Goal: Task Accomplishment & Management: Manage account settings

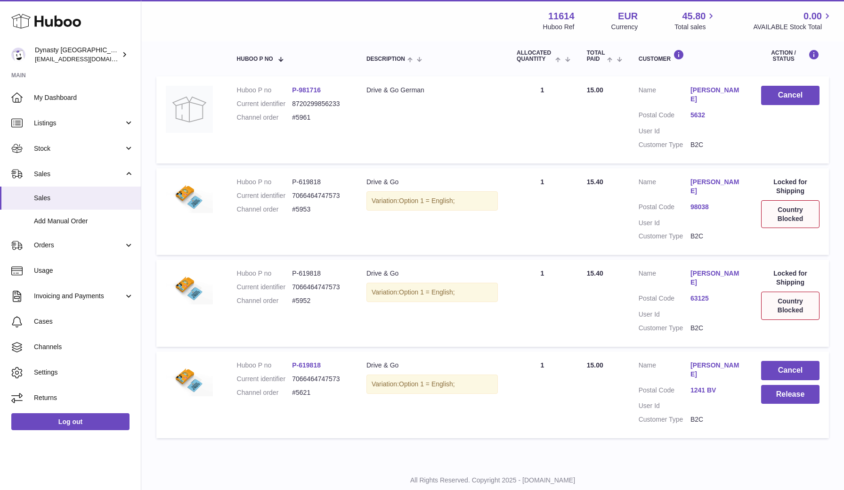
scroll to position [160, 0]
click at [65, 370] on span "Settings" at bounding box center [84, 372] width 100 height 9
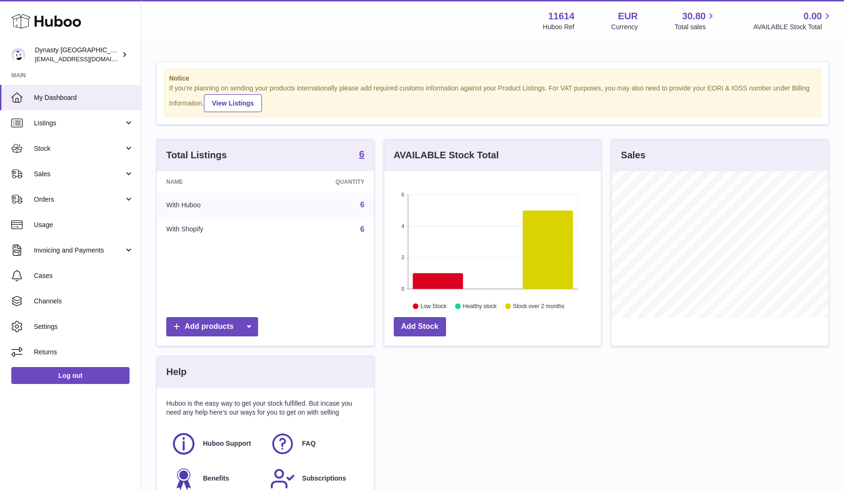
scroll to position [147, 217]
click at [84, 167] on link "Sales" at bounding box center [70, 173] width 141 height 25
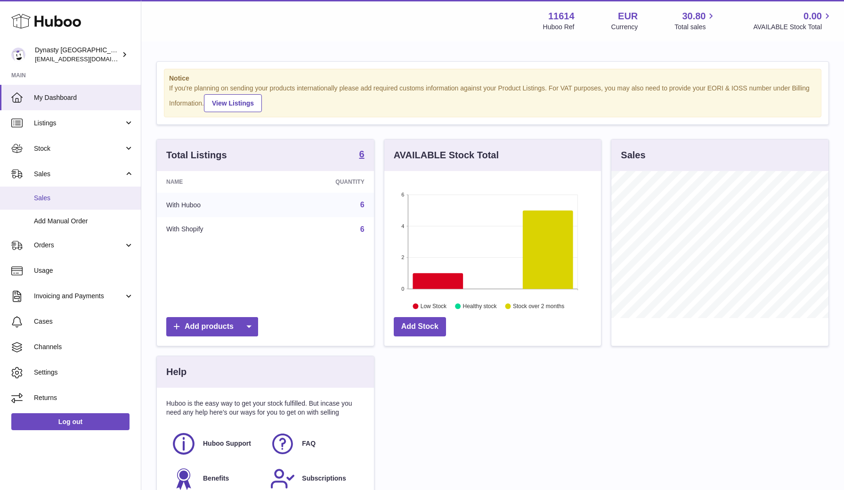
click at [59, 194] on span "Sales" at bounding box center [84, 198] width 100 height 9
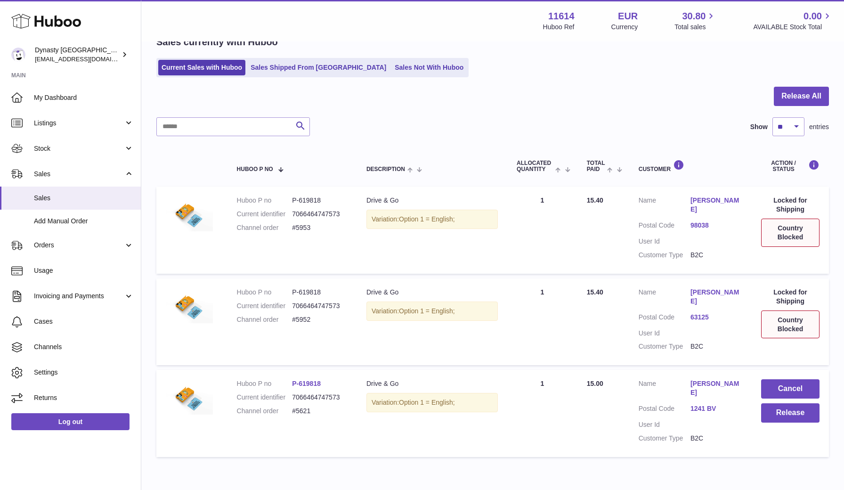
scroll to position [47, 0]
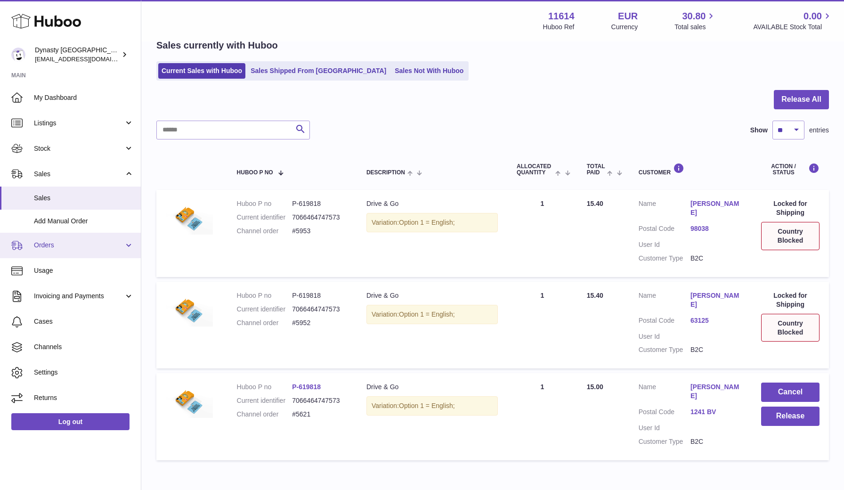
click at [86, 246] on span "Orders" at bounding box center [79, 245] width 90 height 9
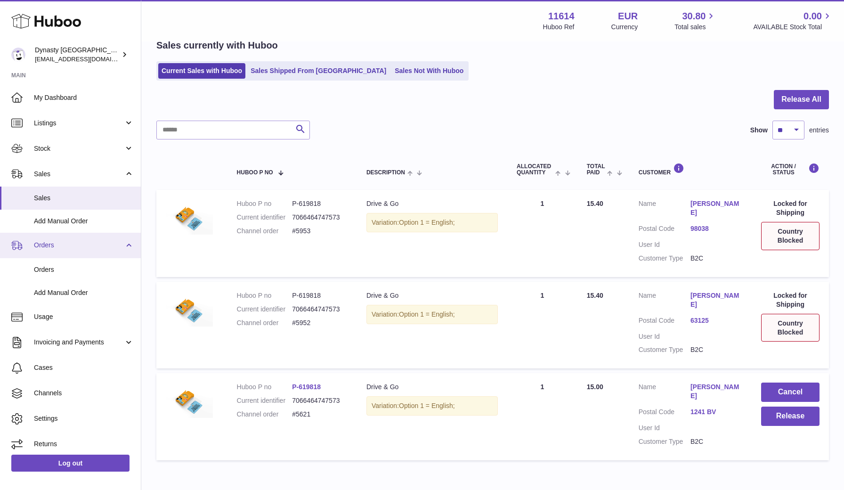
click at [86, 246] on span "Orders" at bounding box center [79, 245] width 90 height 9
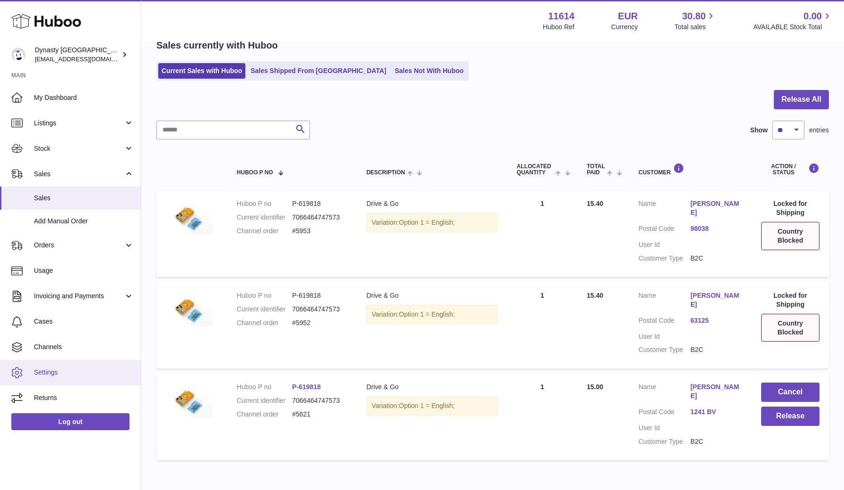
click at [61, 363] on link "Settings" at bounding box center [70, 372] width 141 height 25
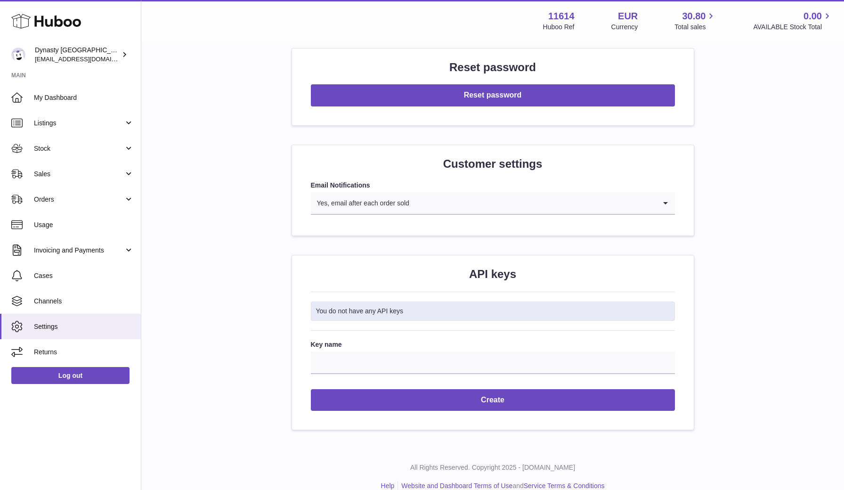
scroll to position [834, 0]
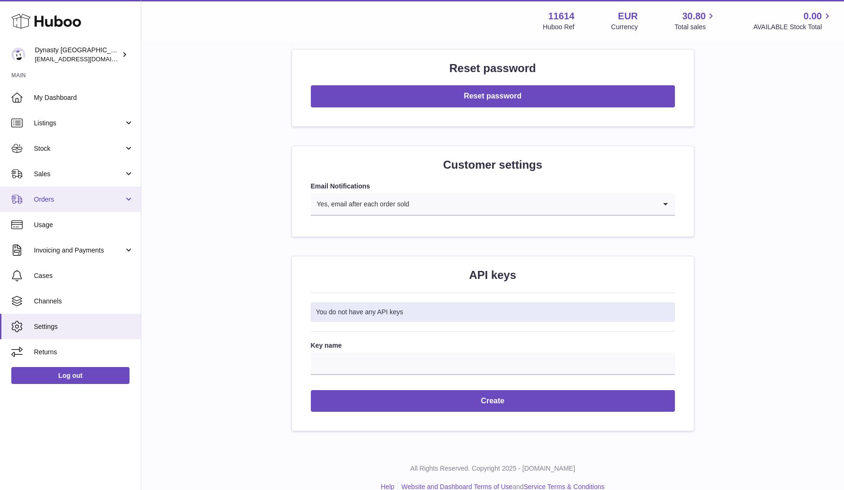
click at [81, 205] on link "Orders" at bounding box center [70, 199] width 141 height 25
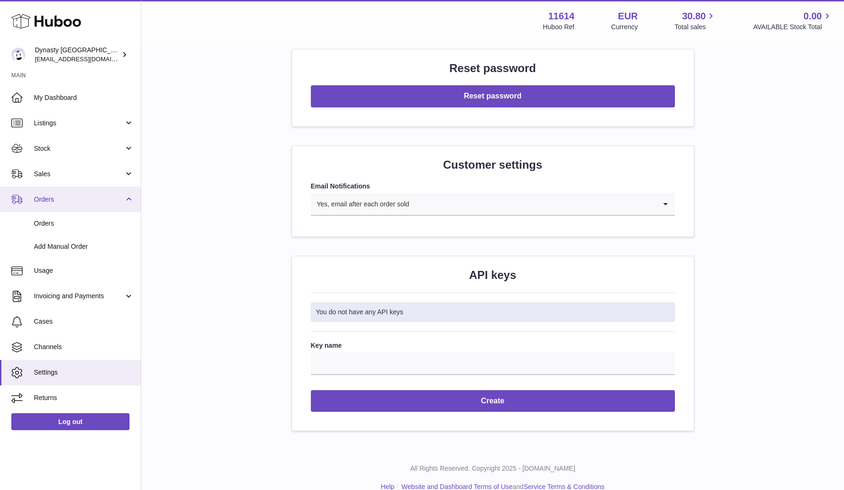
click at [70, 194] on link "Orders" at bounding box center [70, 199] width 141 height 25
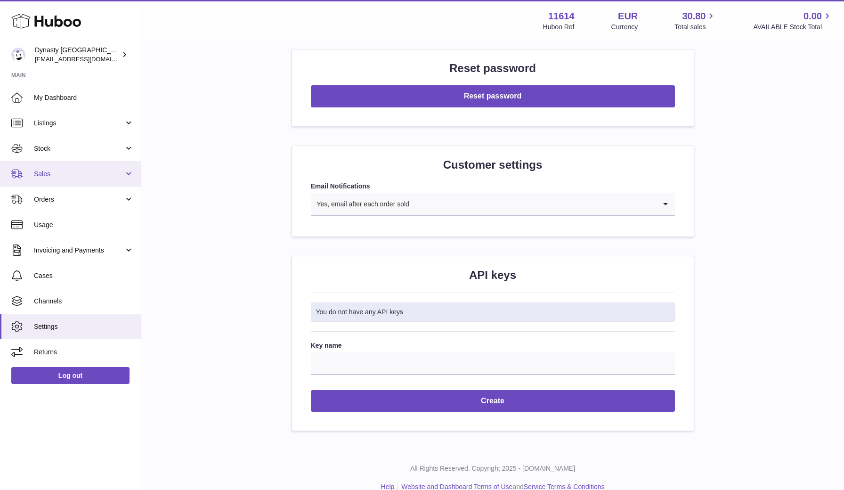
click at [65, 176] on span "Sales" at bounding box center [79, 174] width 90 height 9
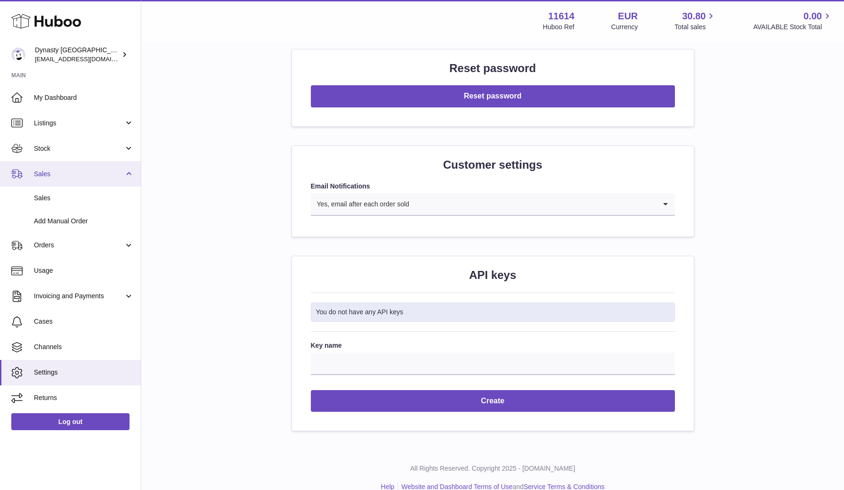
click at [65, 176] on span "Sales" at bounding box center [79, 174] width 90 height 9
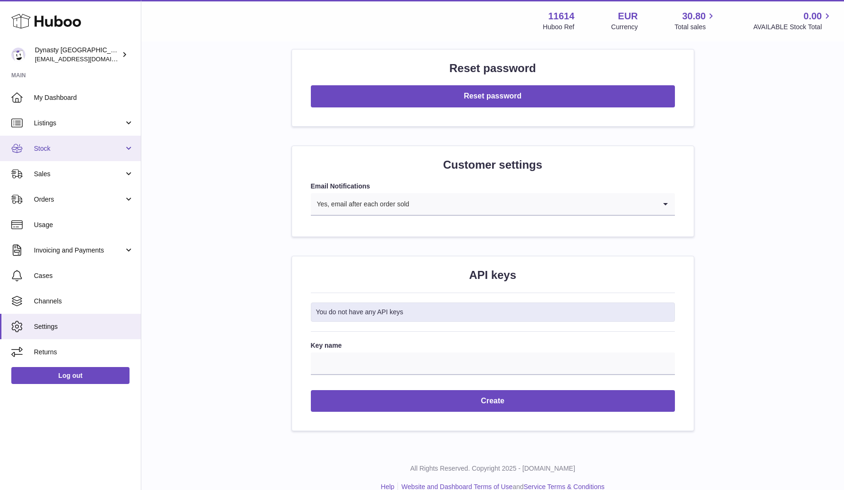
click at [56, 149] on span "Stock" at bounding box center [79, 148] width 90 height 9
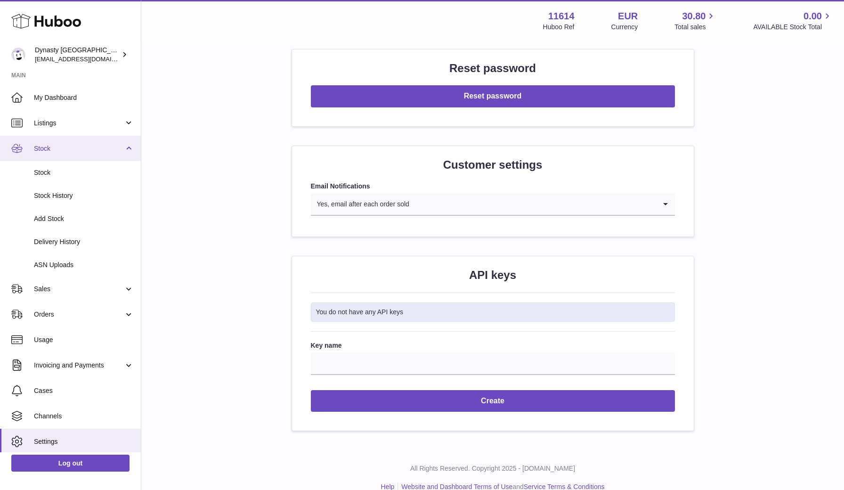
click at [56, 149] on span "Stock" at bounding box center [79, 148] width 90 height 9
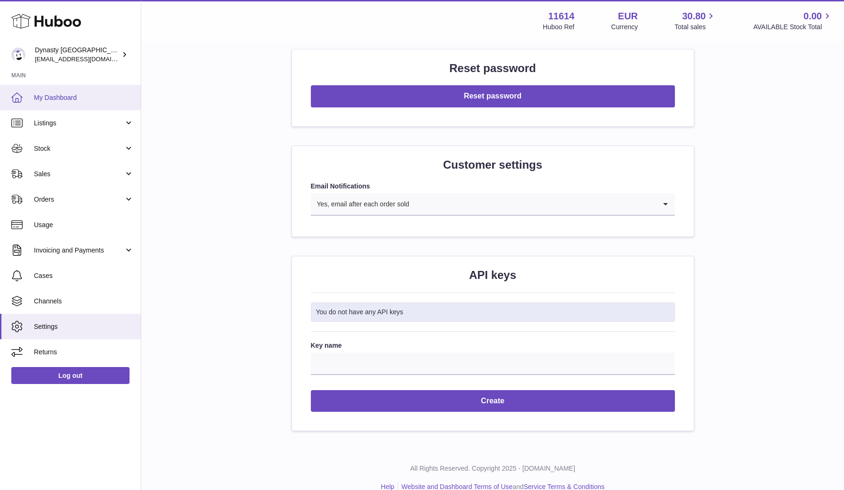
click at [78, 93] on span "My Dashboard" at bounding box center [84, 97] width 100 height 9
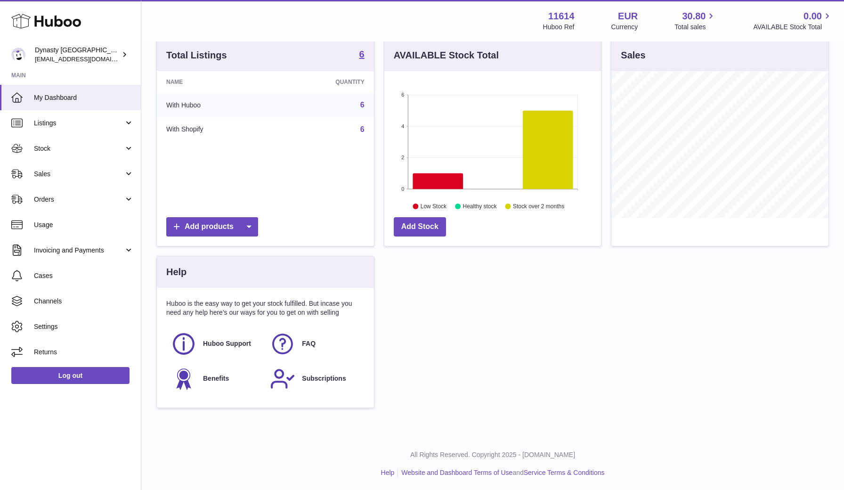
scroll to position [99, 0]
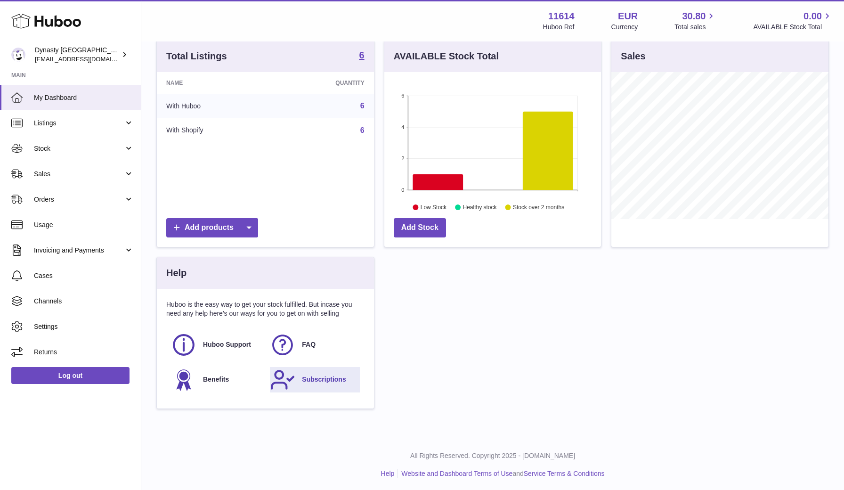
click at [313, 376] on span "Subscriptions" at bounding box center [324, 379] width 44 height 9
